Goal: Transaction & Acquisition: Purchase product/service

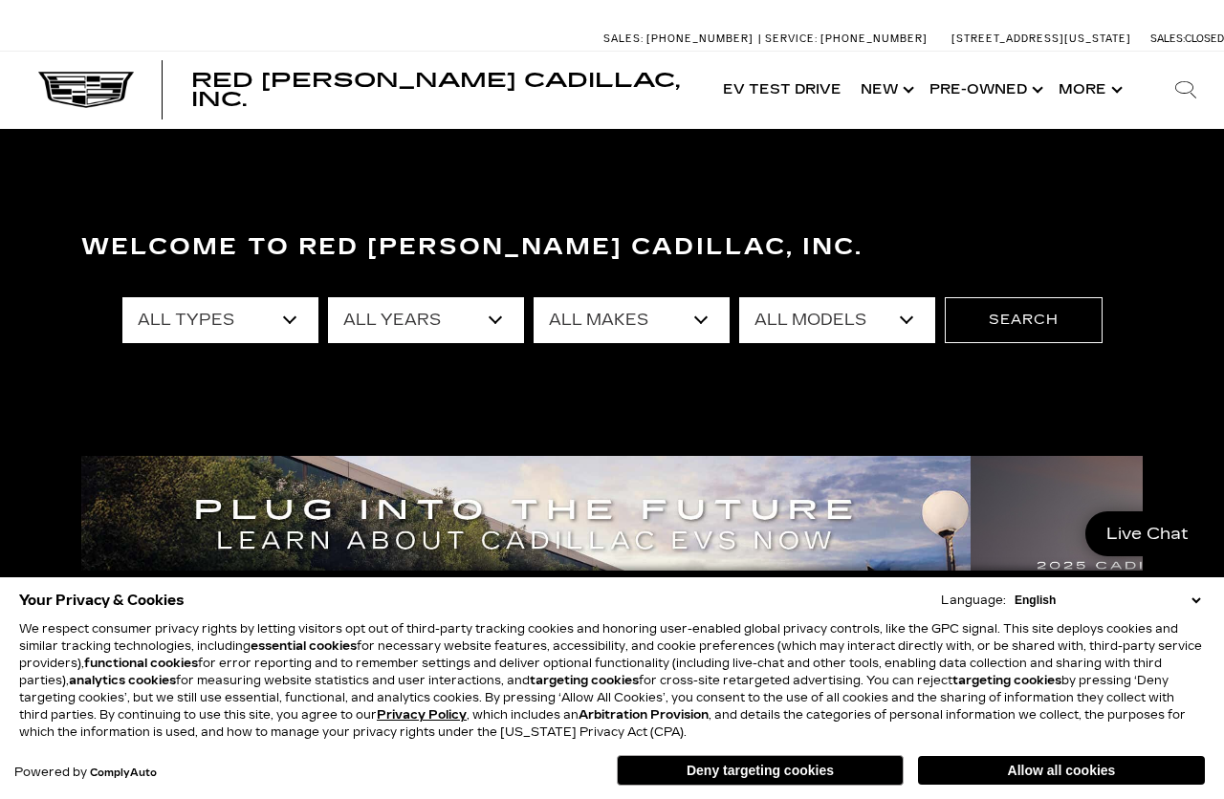
click at [1008, 92] on link "Show Pre-Owned" at bounding box center [984, 90] width 129 height 76
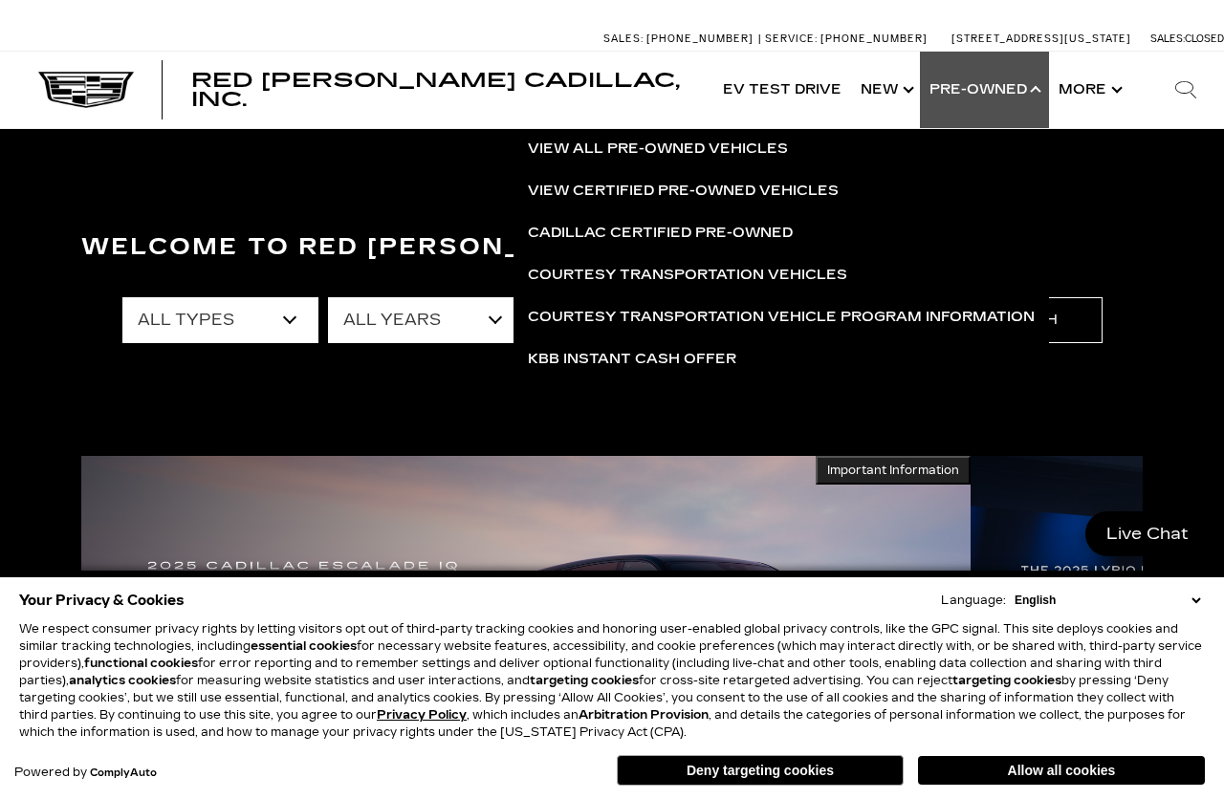
click at [1004, 98] on link "Show Pre-Owned" at bounding box center [984, 90] width 129 height 76
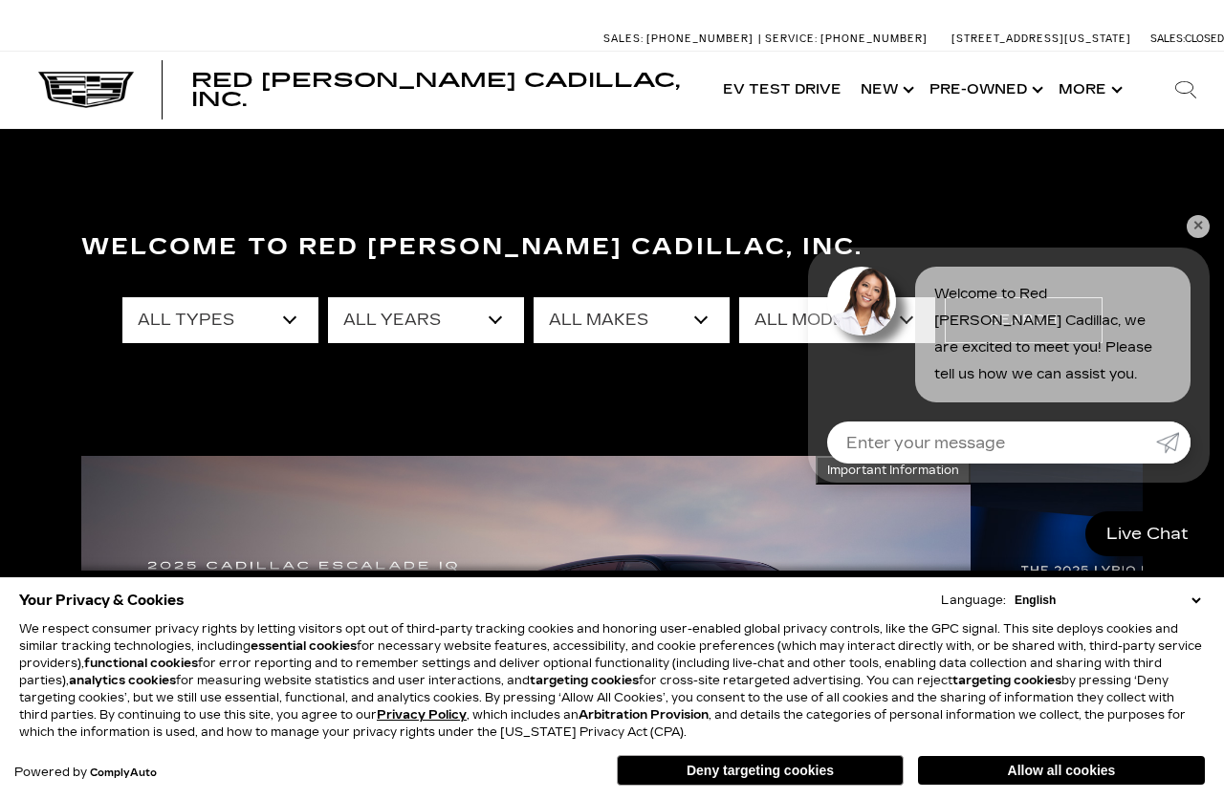
click at [986, 99] on link "Show Pre-Owned" at bounding box center [984, 90] width 129 height 76
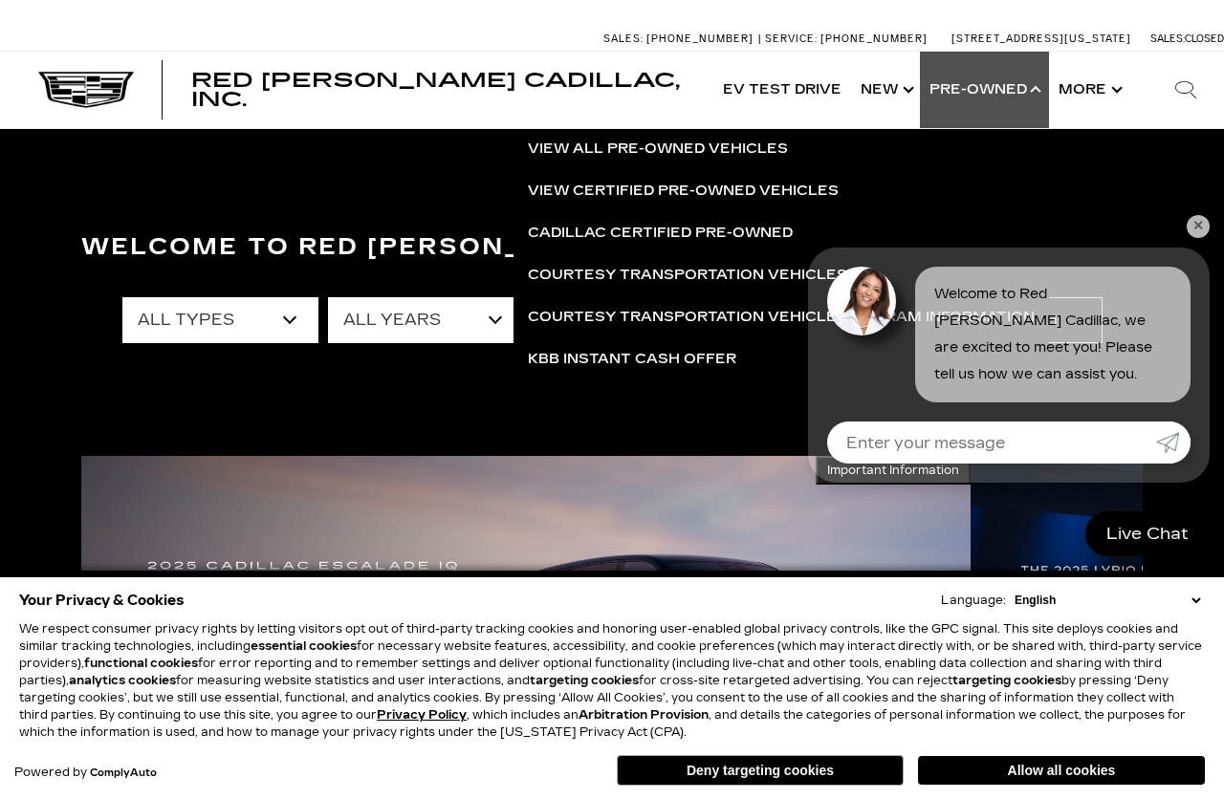
click at [697, 147] on link "View All Pre-Owned Vehicles" at bounding box center [780, 149] width 535 height 42
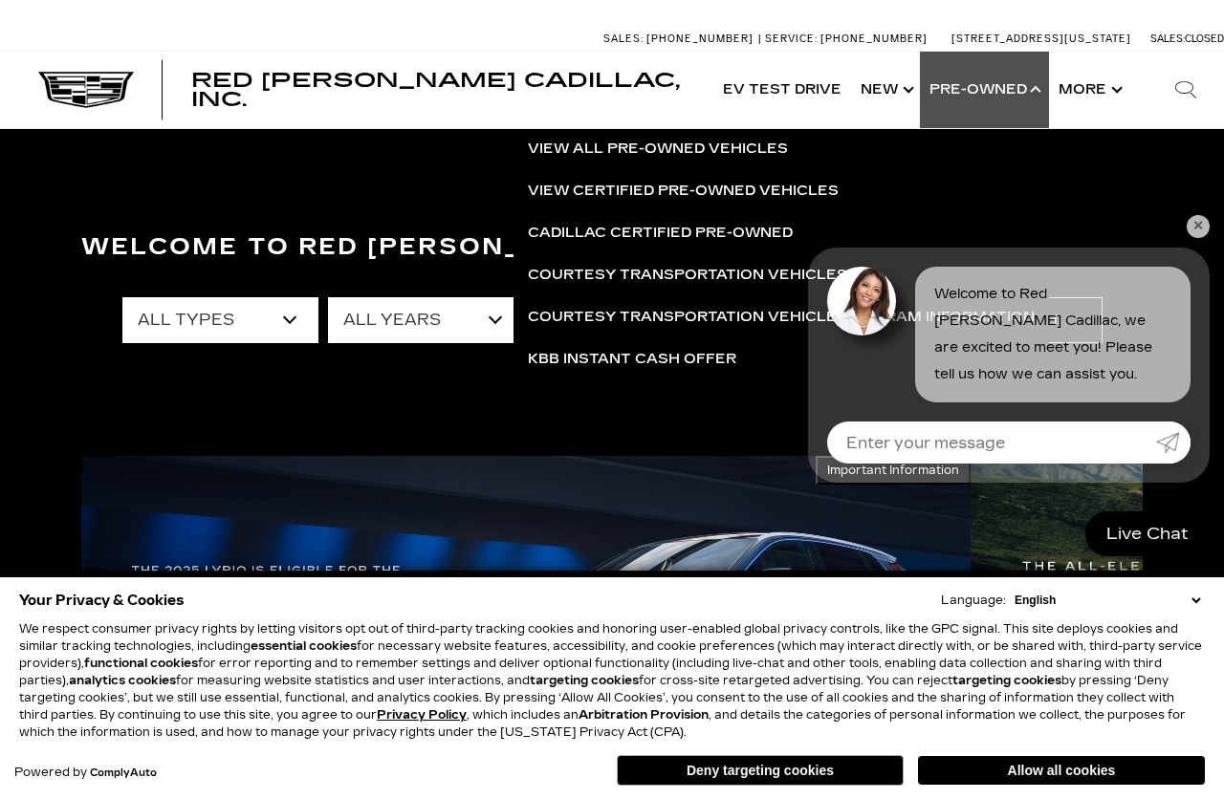
click at [1199, 229] on link "✕" at bounding box center [1197, 226] width 23 height 23
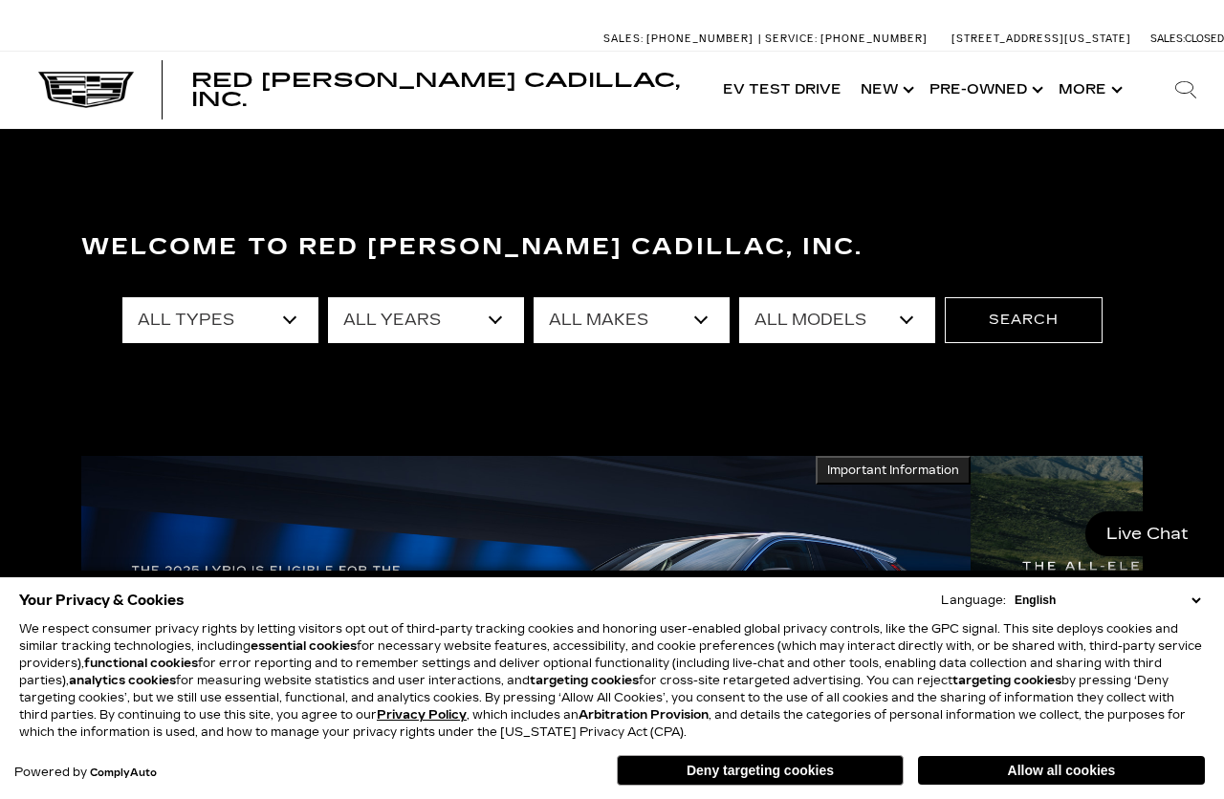
click at [1192, 232] on div "Welcome to Red Noland Cadillac, Inc. All Types New Used Certified Used Demo All…" at bounding box center [612, 364] width 1224 height 287
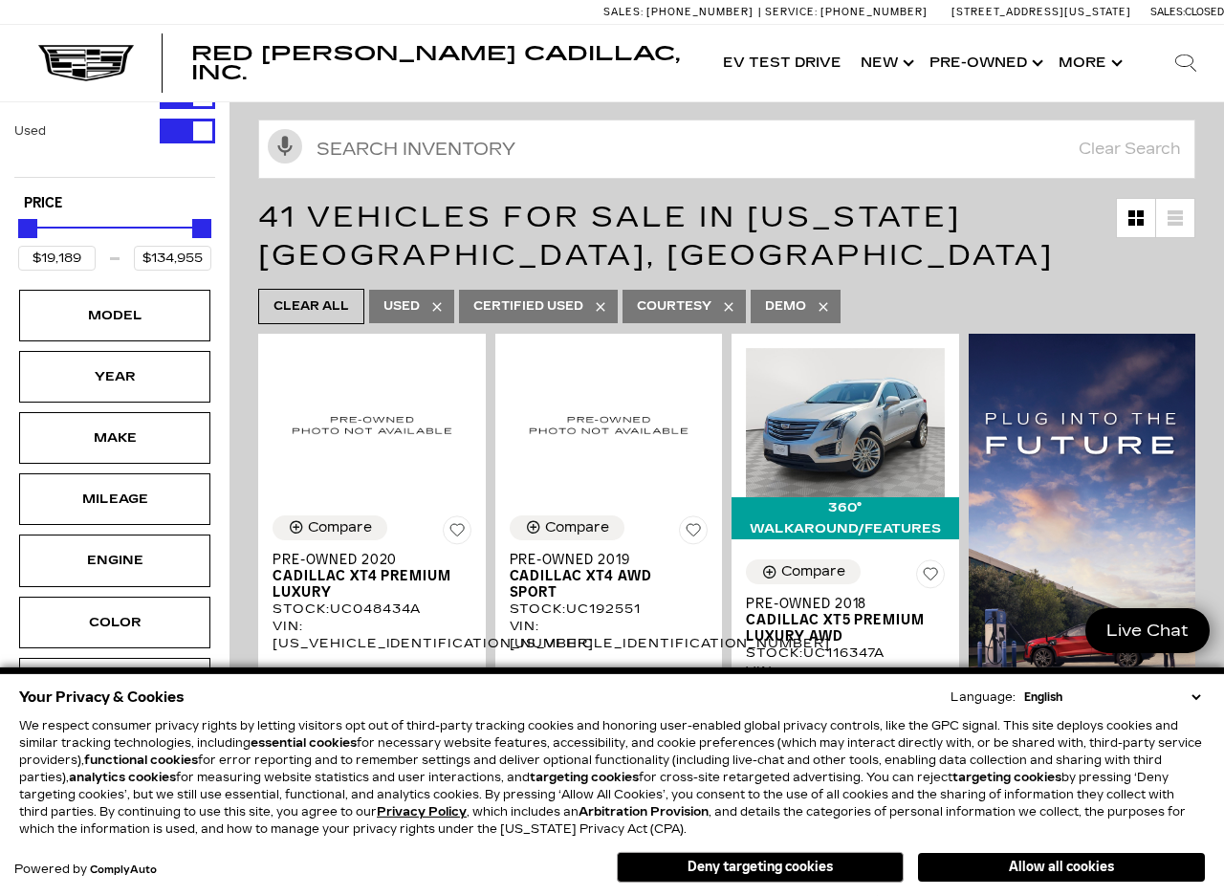
scroll to position [190, 0]
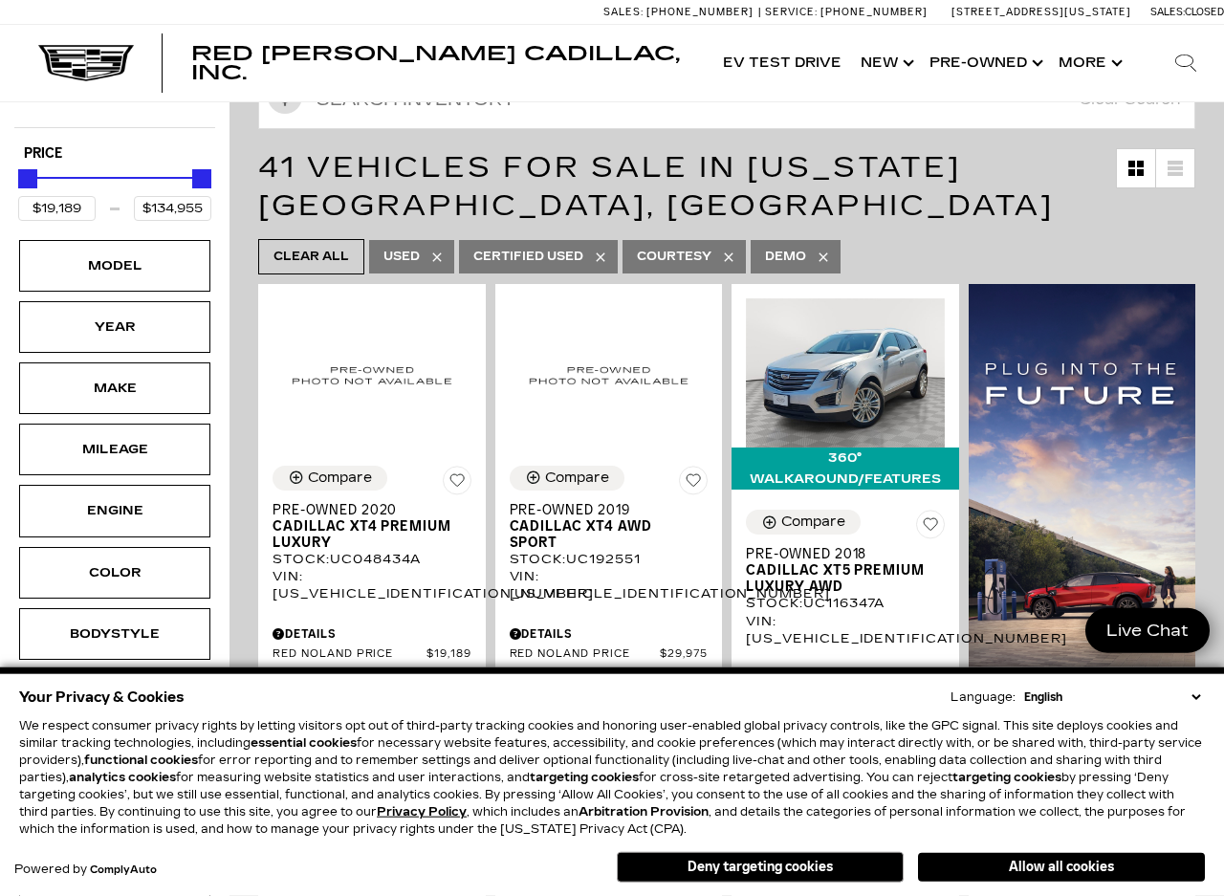
click at [160, 398] on div "Make" at bounding box center [115, 388] width 96 height 21
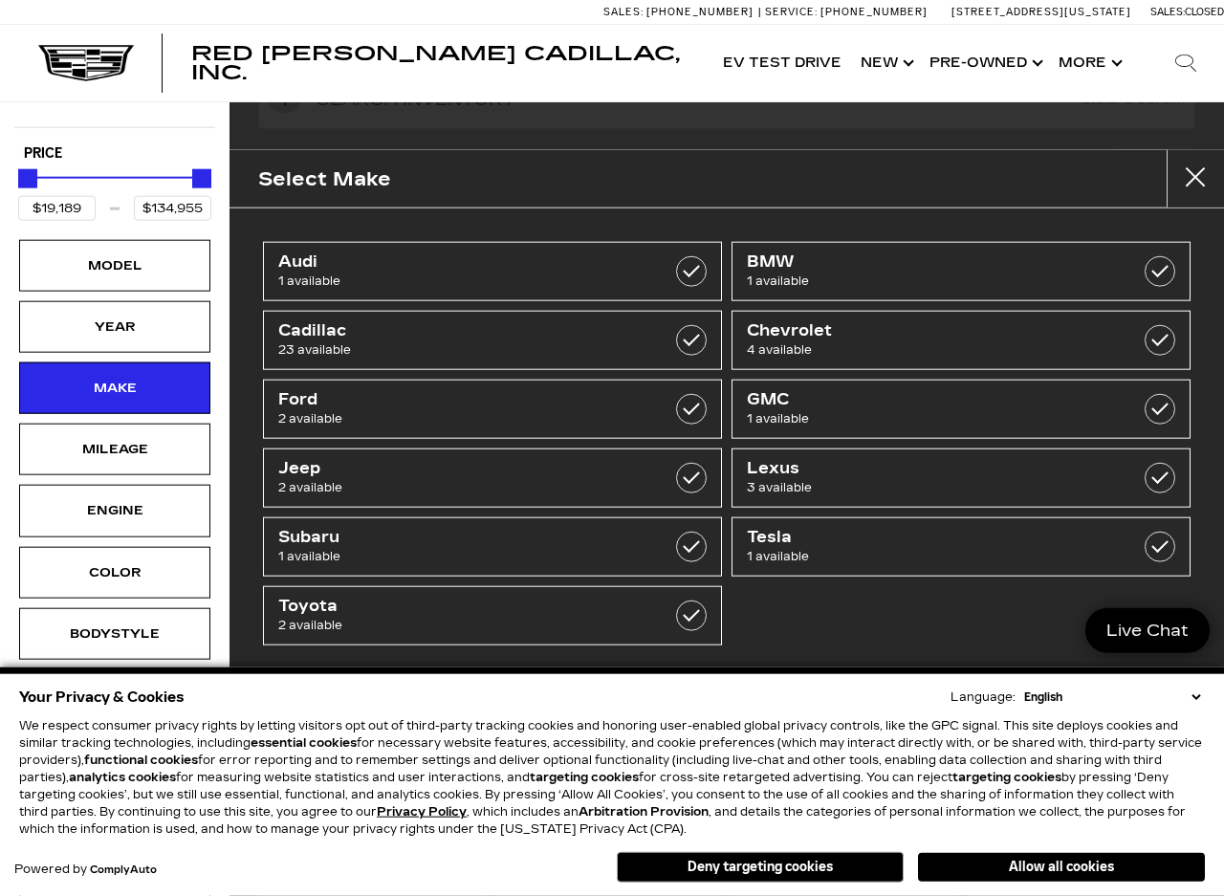
scroll to position [191, 0]
click at [693, 548] on label at bounding box center [691, 547] width 31 height 31
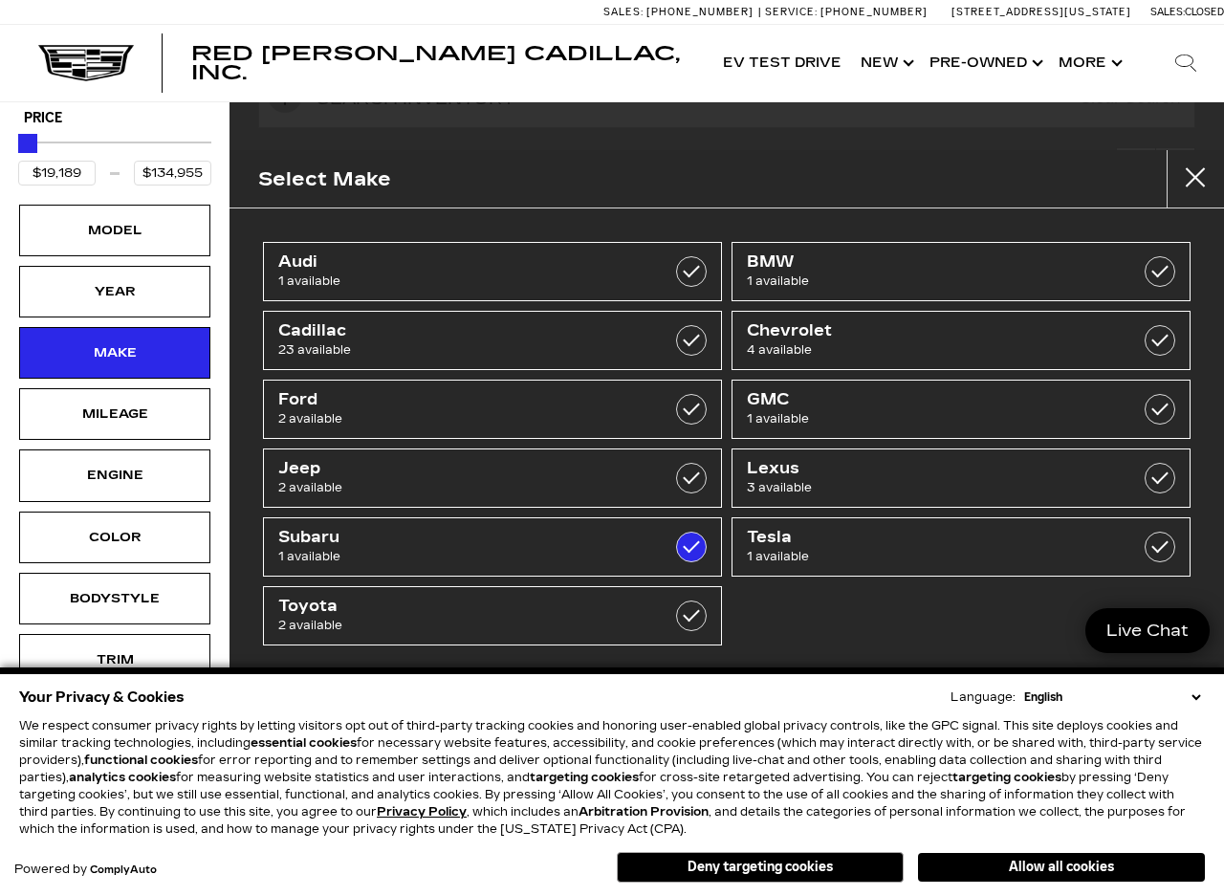
type input "$20,639"
checkbox input "true"
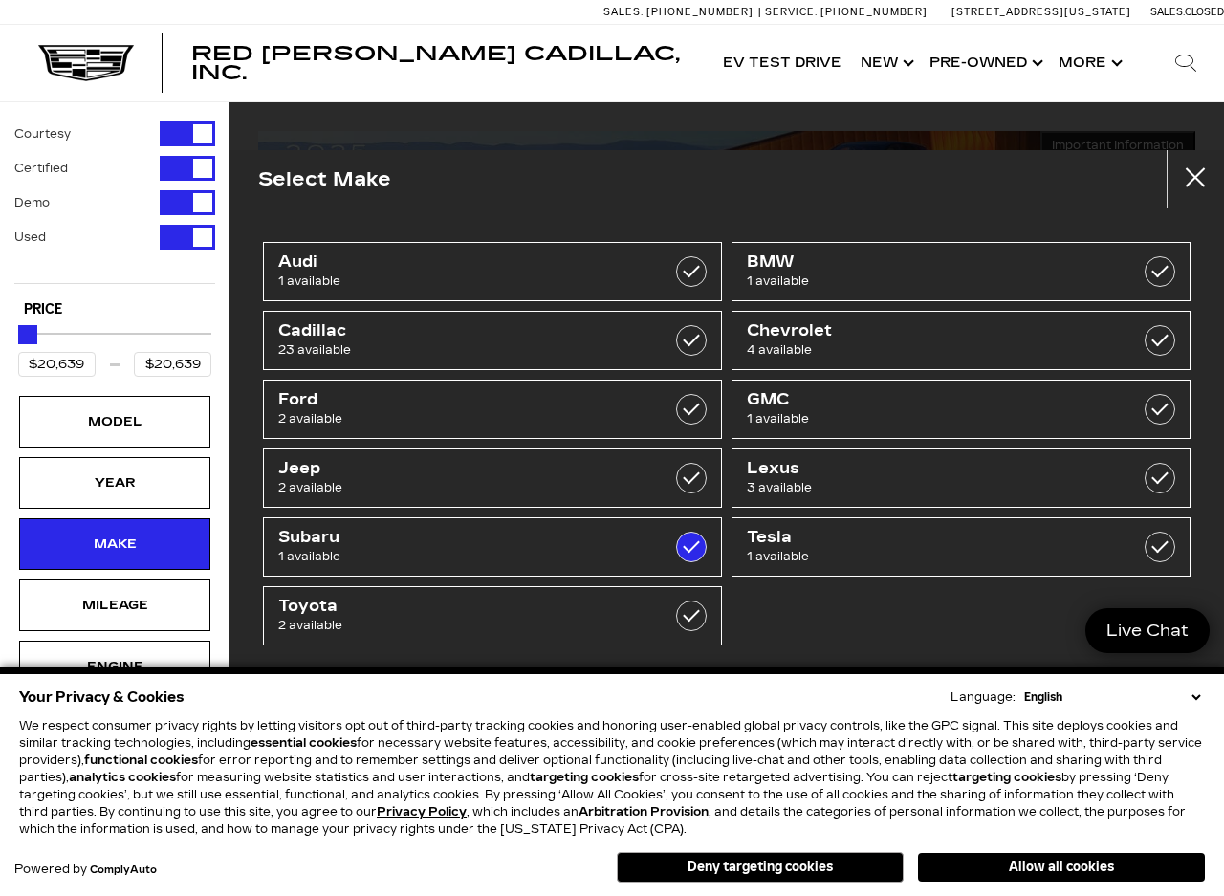
click at [1206, 184] on button "close" at bounding box center [1194, 178] width 57 height 57
